Goal: Find contact information: Find contact information

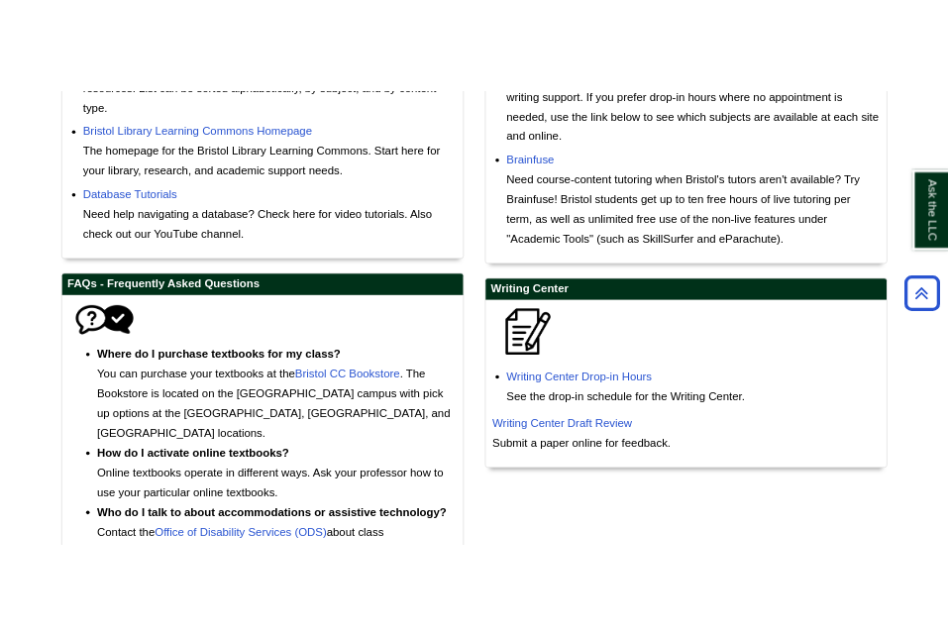
scroll to position [907, 0]
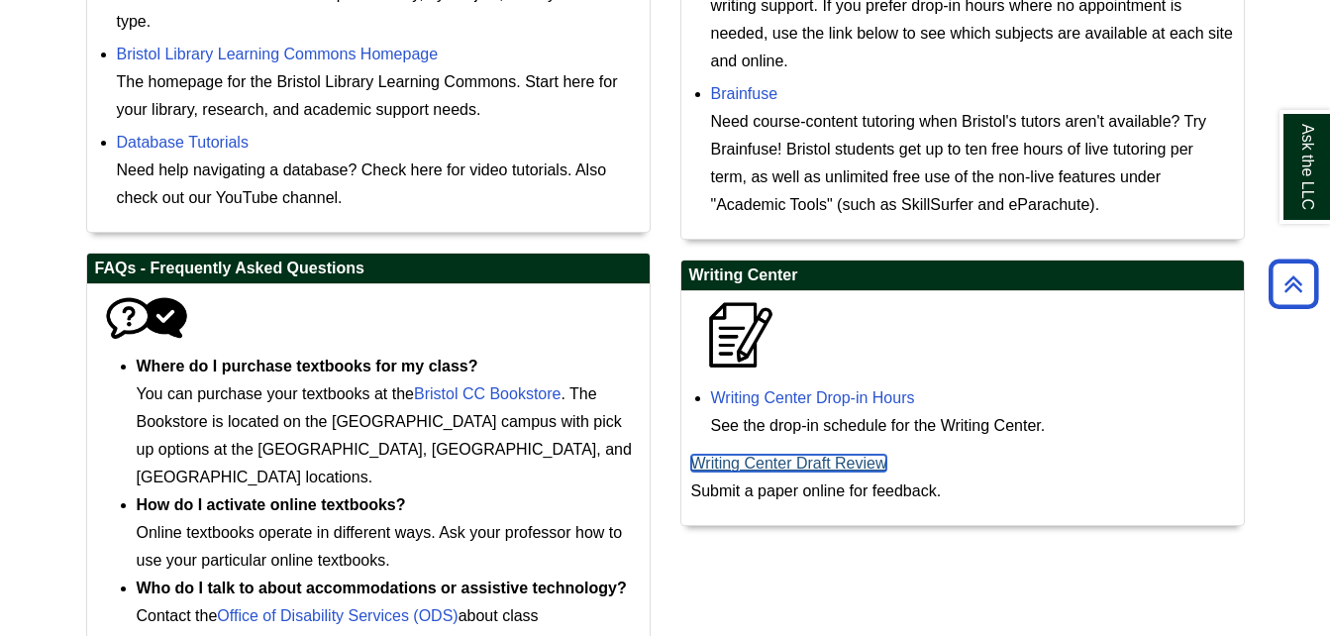
click at [823, 459] on link "Writing Center Draft Review" at bounding box center [789, 463] width 196 height 17
click at [829, 470] on link "Writing Center Draft Review" at bounding box center [789, 463] width 196 height 17
click at [838, 455] on link "Writing Center Draft Review" at bounding box center [789, 463] width 196 height 17
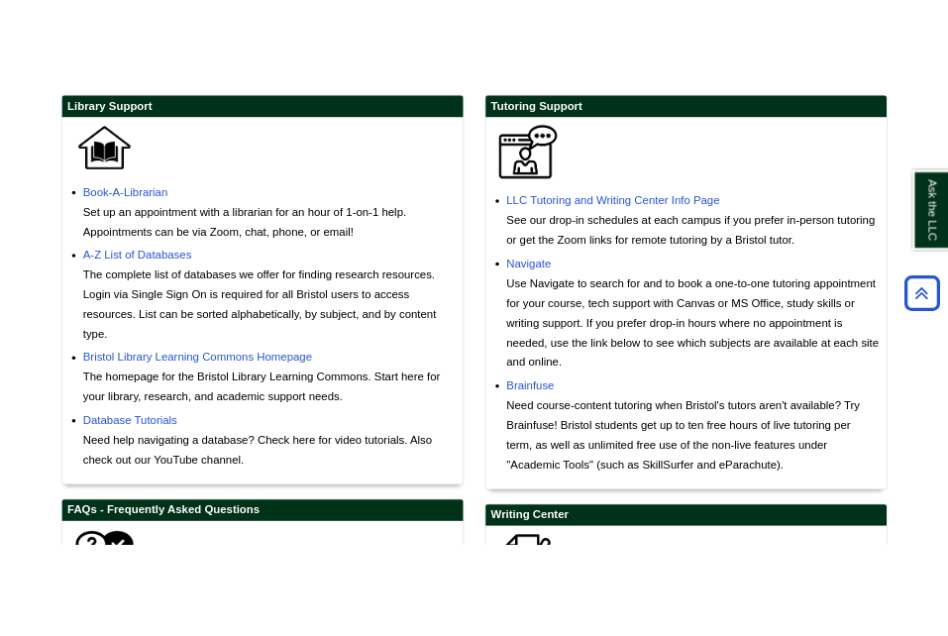
scroll to position [591, 0]
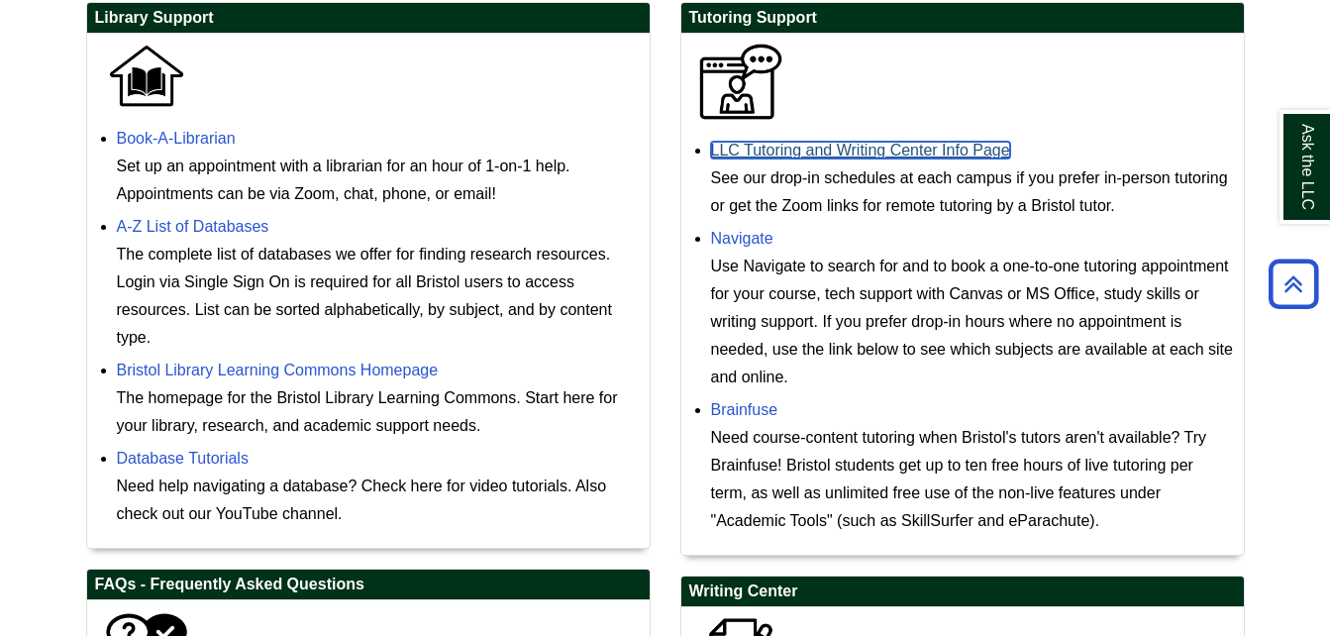
click at [962, 154] on link "LLC Tutoring and Writing Center Info Page" at bounding box center [860, 150] width 299 height 17
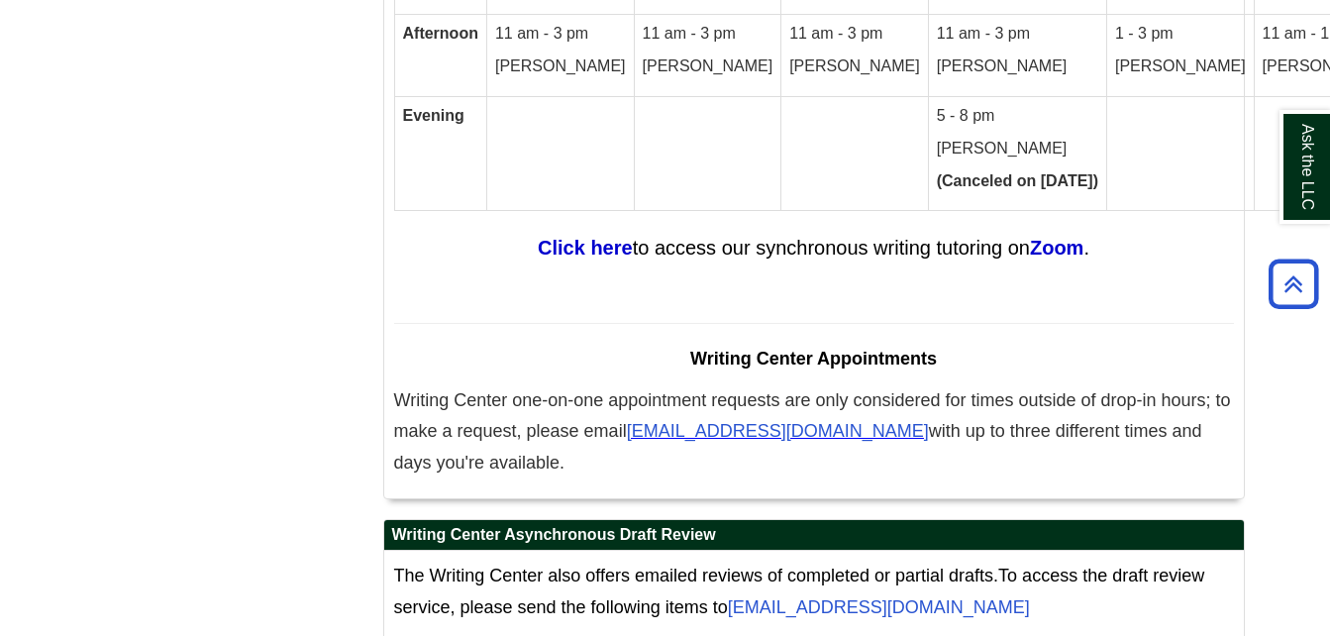
scroll to position [12468, 0]
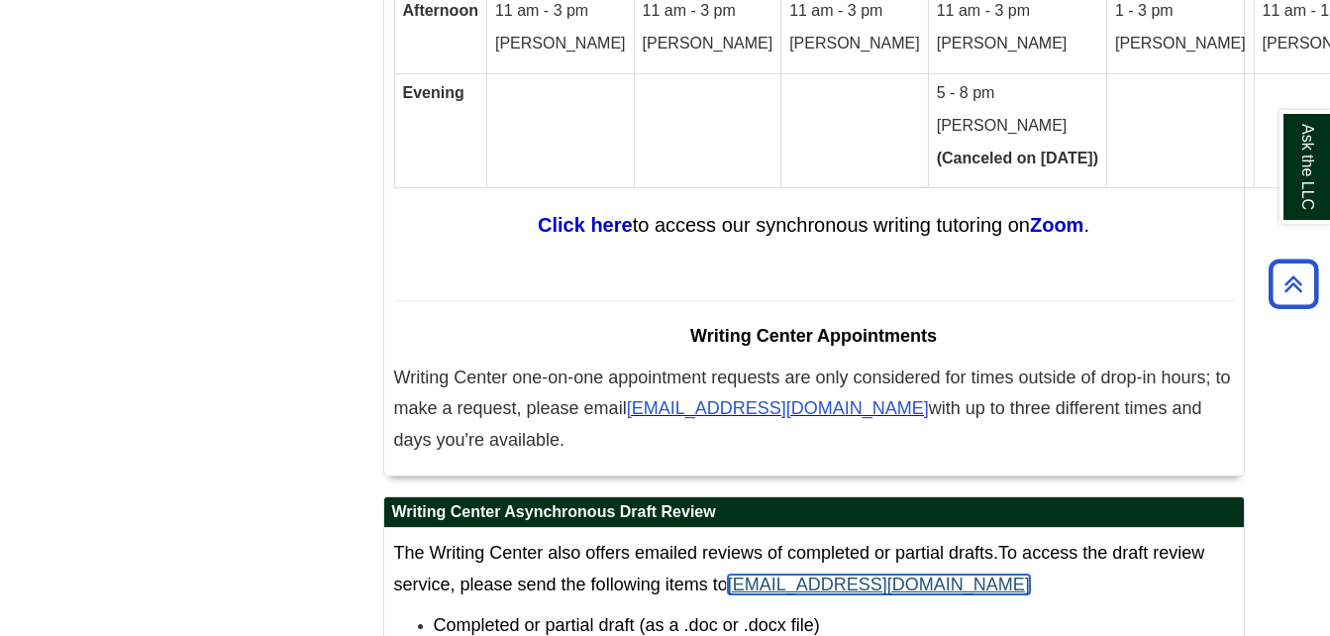
click at [900, 574] on link "WritingCenter@bristolcc.edu" at bounding box center [879, 584] width 302 height 20
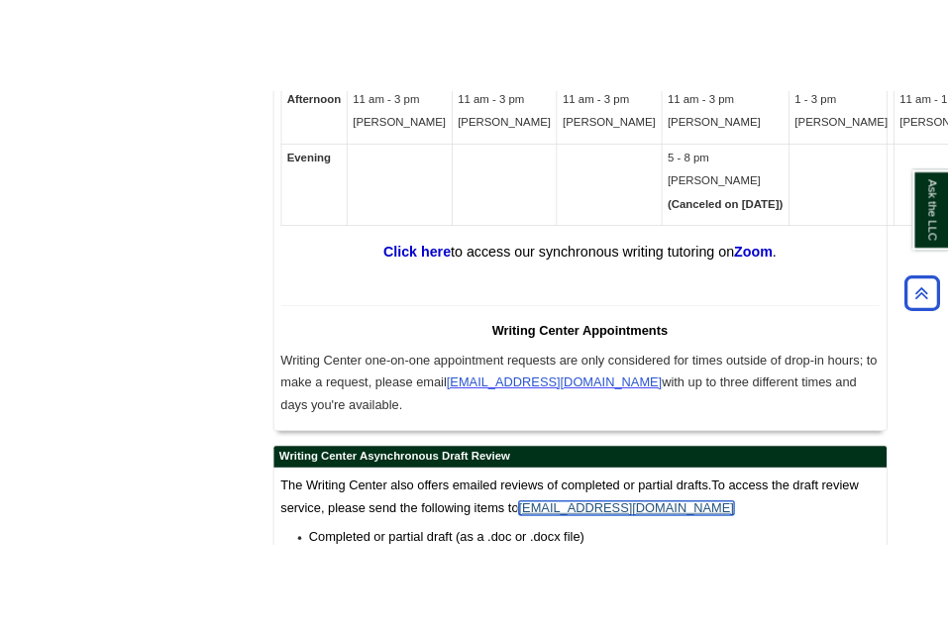
scroll to position [12923, 0]
